Goal: Task Accomplishment & Management: Manage account settings

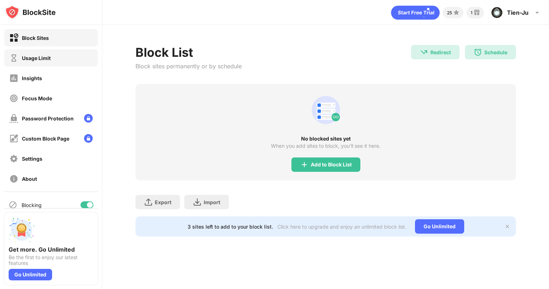
click at [40, 59] on div "Usage Limit" at bounding box center [36, 58] width 29 height 6
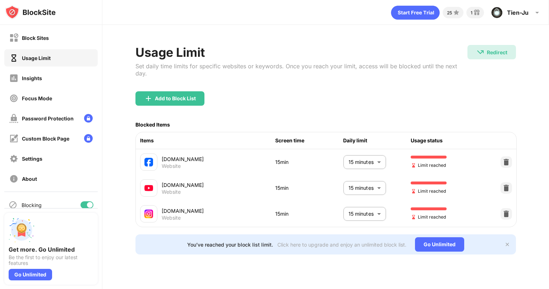
click at [378, 177] on body "Block Sites Usage Limit Insights Focus Mode Password Protection Custom Block Pa…" at bounding box center [274, 144] width 549 height 289
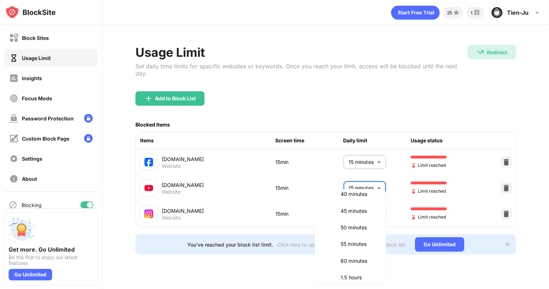
scroll to position [144, 0]
click at [358, 262] on p "60 minutes" at bounding box center [359, 261] width 37 height 8
type input "**"
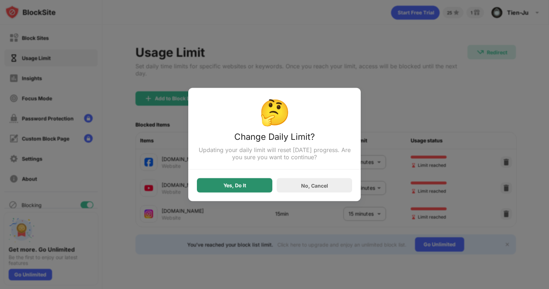
click at [263, 180] on div "Yes, Do It" at bounding box center [234, 185] width 75 height 14
